Goal: Find contact information: Find contact information

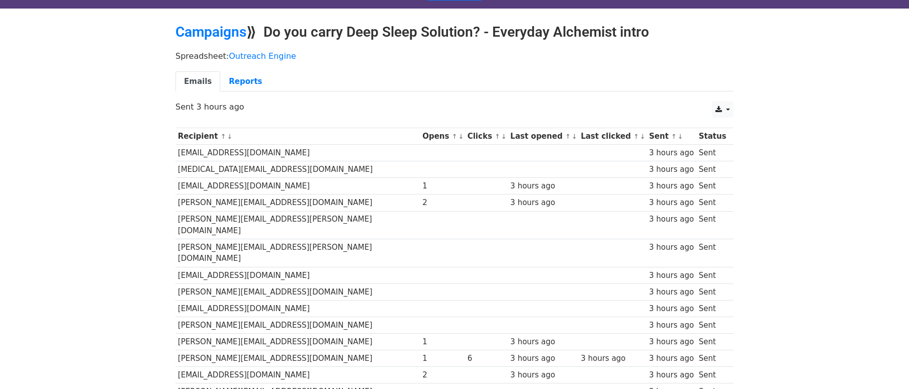
scroll to position [140, 0]
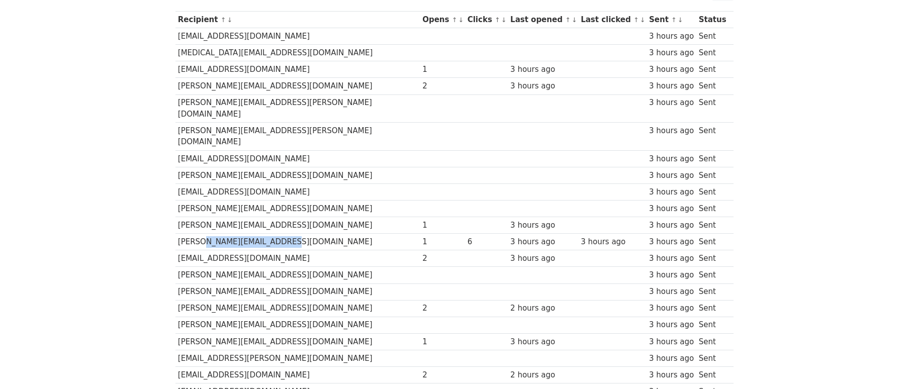
drag, startPoint x: 293, startPoint y: 220, endPoint x: 199, endPoint y: 220, distance: 94.0
click at [199, 234] on td "[PERSON_NAME][EMAIL_ADDRESS][DOMAIN_NAME]" at bounding box center [297, 242] width 244 height 17
copy td "ellwoodthompsons.com"
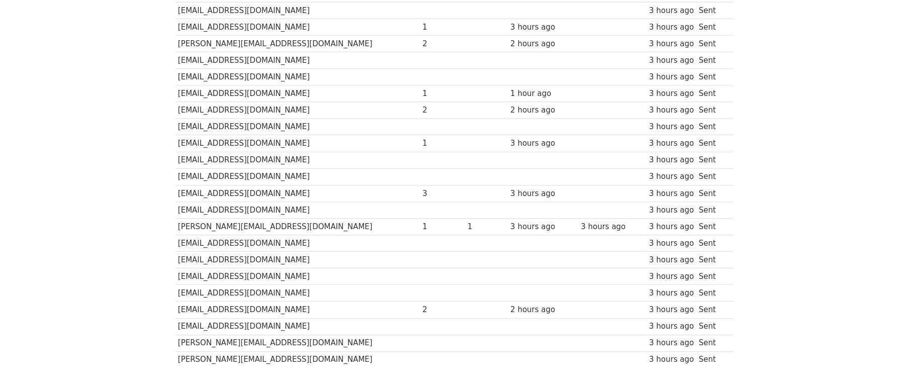
scroll to position [647, 0]
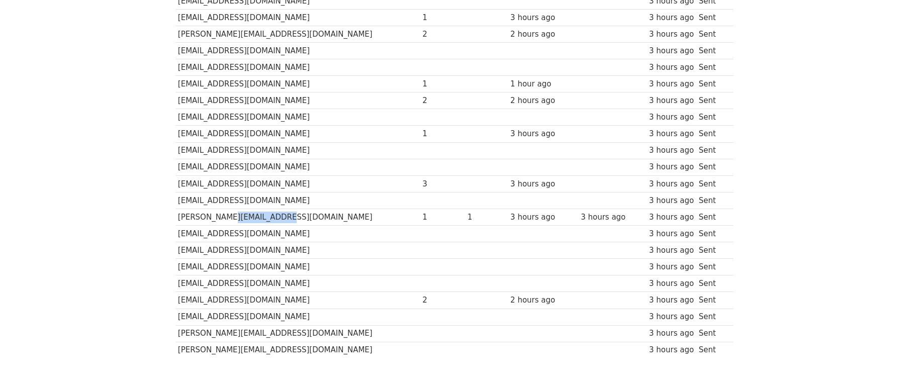
drag, startPoint x: 272, startPoint y: 195, endPoint x: 222, endPoint y: 191, distance: 50.4
click at [220, 209] on td "[PERSON_NAME][EMAIL_ADDRESS][DOMAIN_NAME]" at bounding box center [297, 217] width 244 height 17
copy td "miramarfa.com"
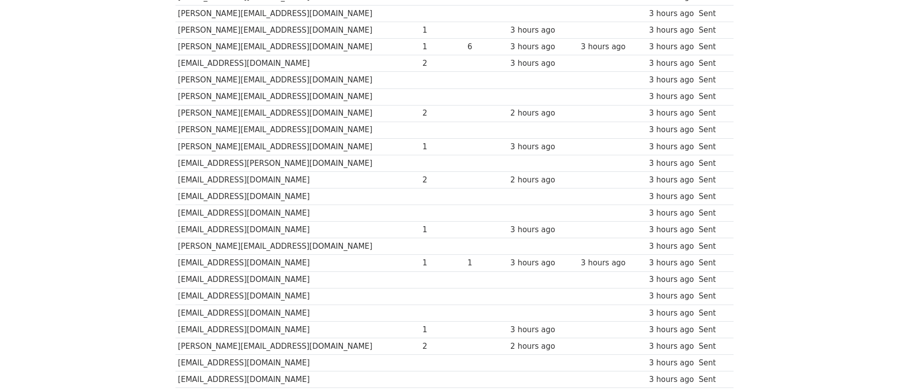
scroll to position [259, 0]
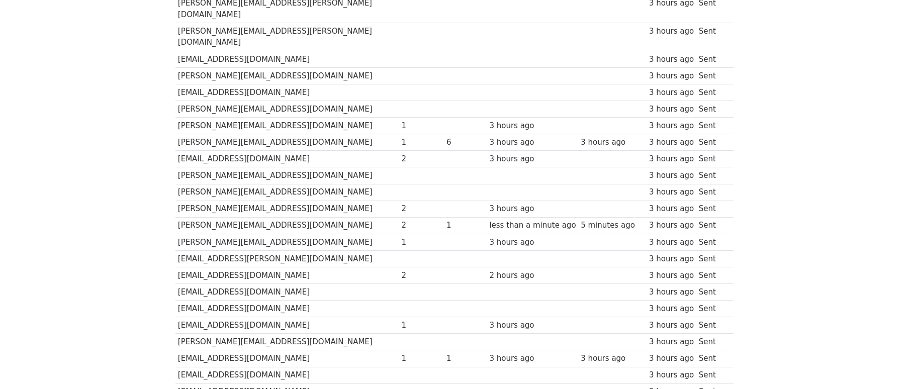
scroll to position [231, 0]
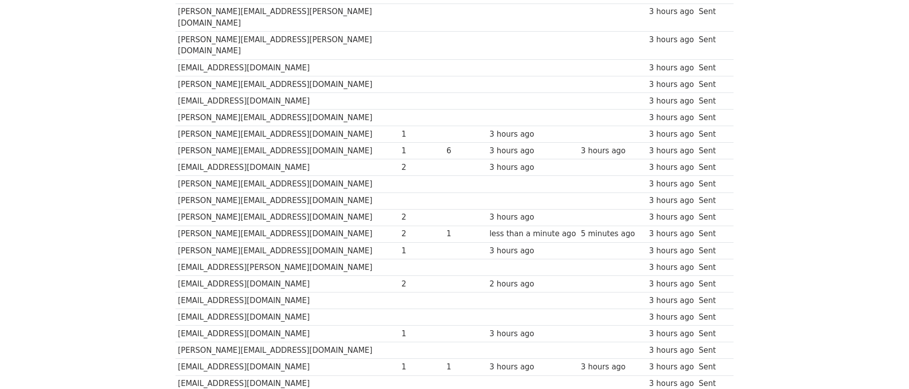
drag, startPoint x: 196, startPoint y: 211, endPoint x: 418, endPoint y: 207, distance: 222.2
click at [418, 226] on tr "[PERSON_NAME][EMAIL_ADDRESS][DOMAIN_NAME] 2 1 less than a minute ago 5 minutes …" at bounding box center [454, 234] width 558 height 17
